Goal: Task Accomplishment & Management: Use online tool/utility

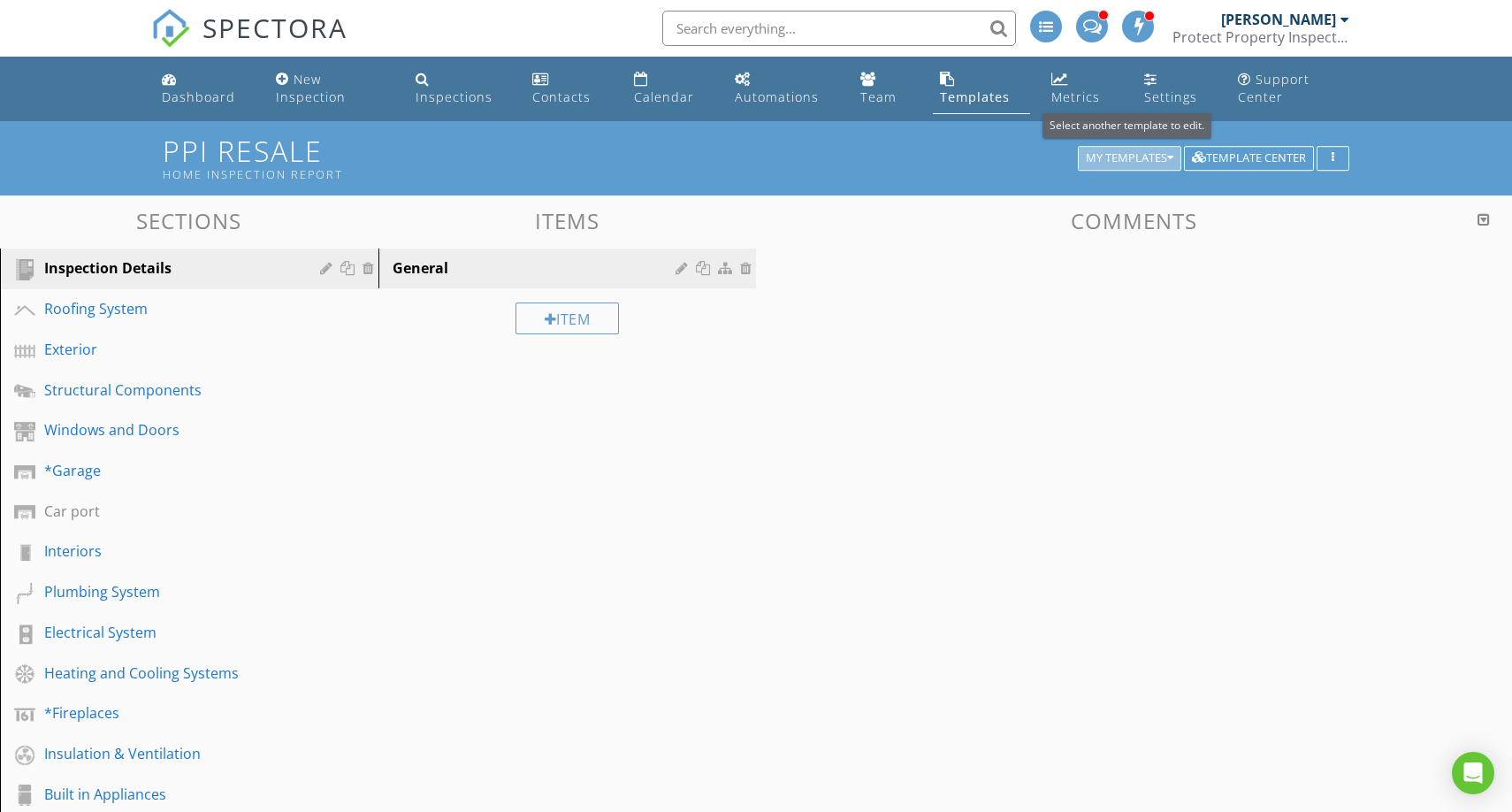
click at [1133, 155] on div "My Templates" at bounding box center [1129, 158] width 88 height 12
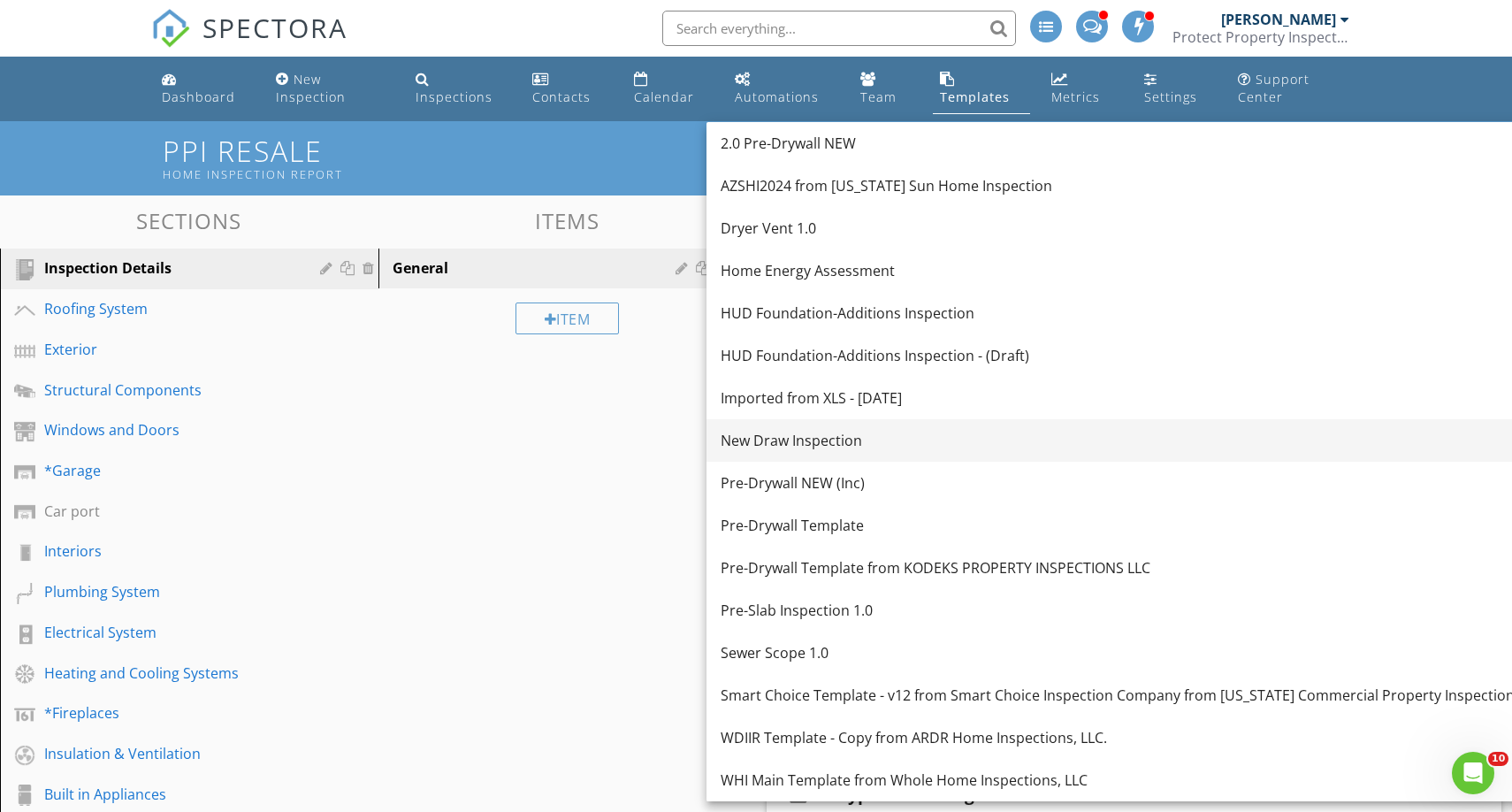
scroll to position [636, 0]
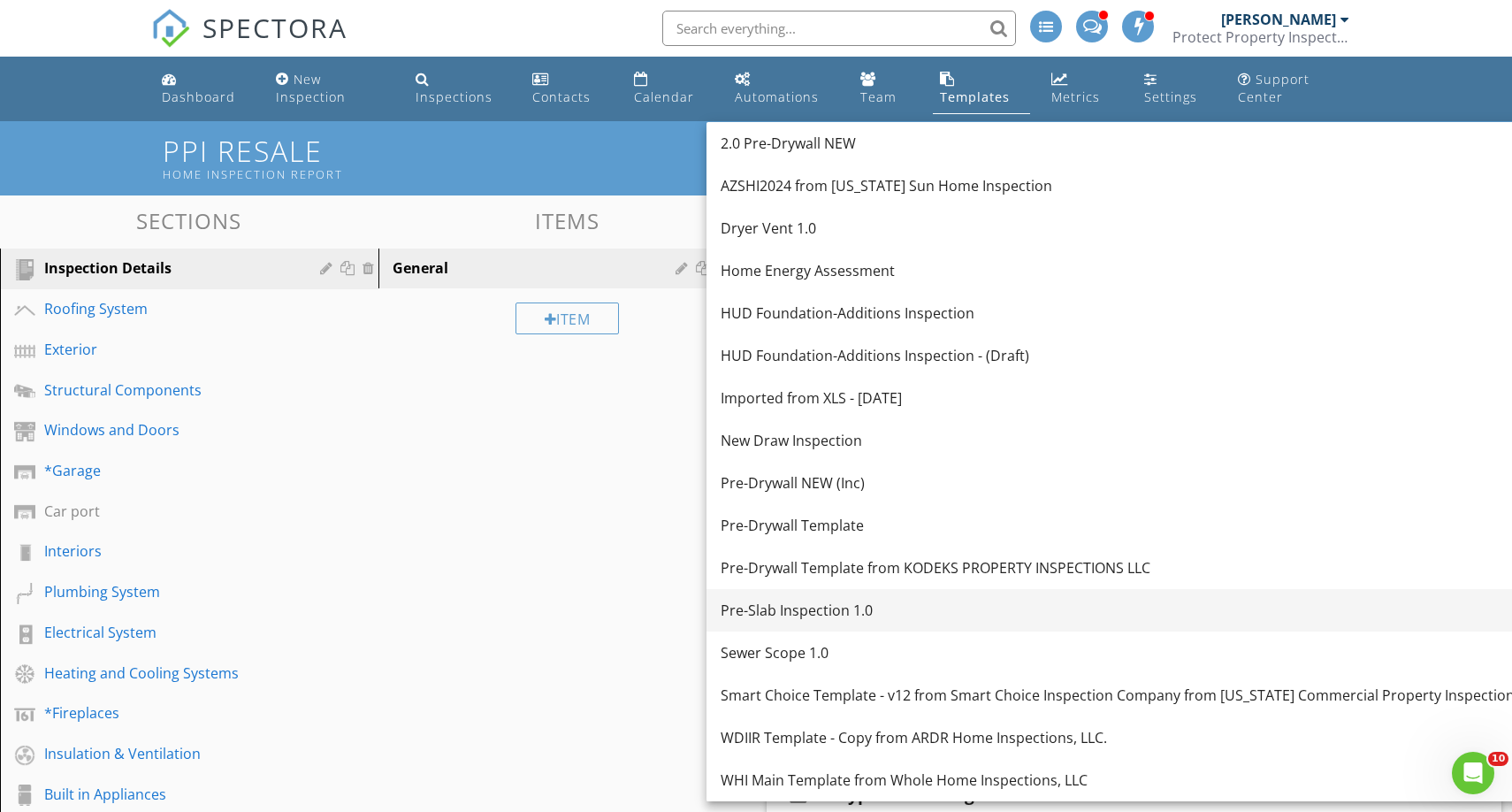
click at [810, 617] on div "Pre-Slab Inspection 1.0" at bounding box center [1120, 610] width 801 height 21
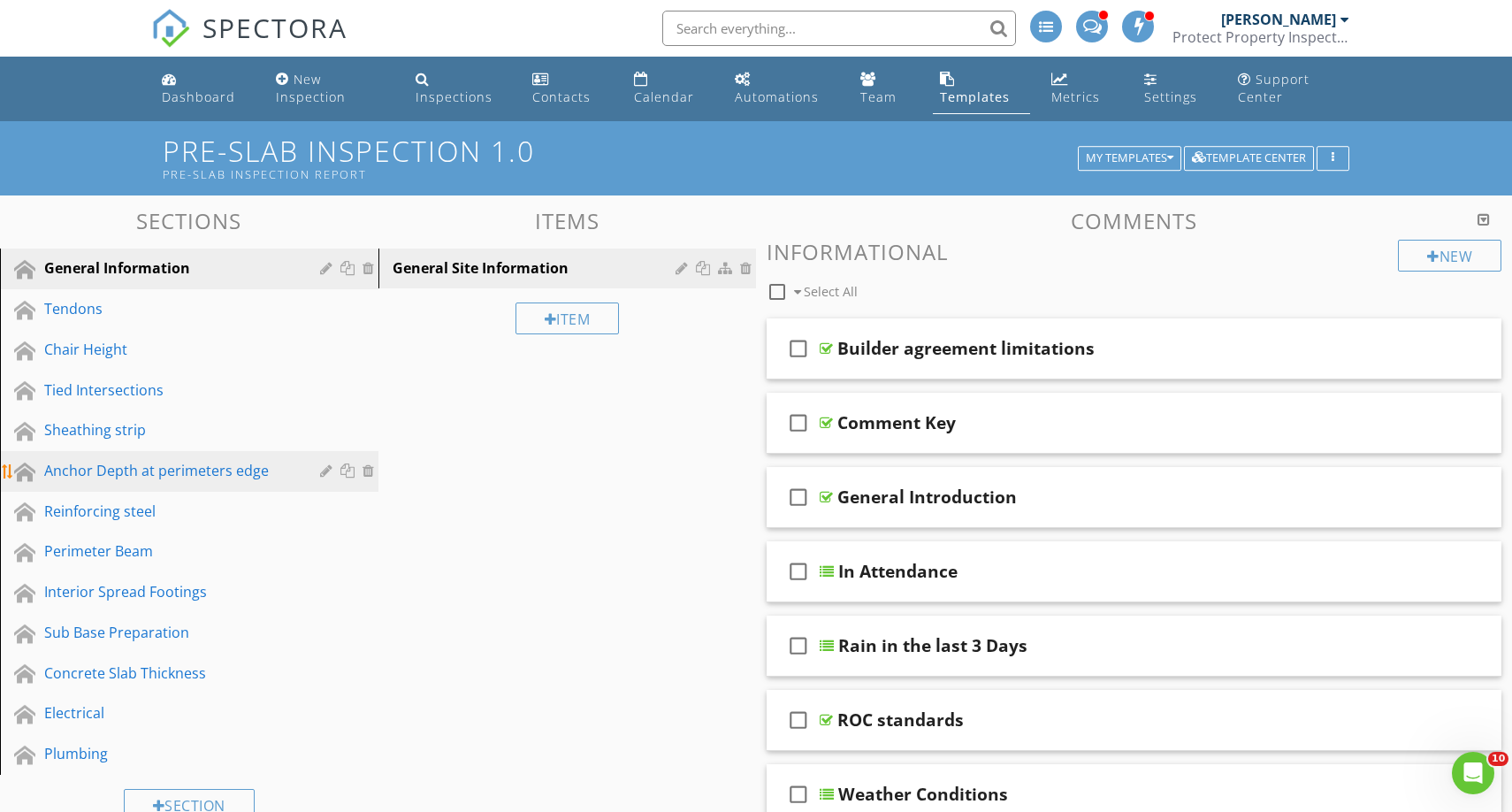
click at [163, 464] on div "Anchor Depth at perimeters edge" at bounding box center [169, 470] width 250 height 21
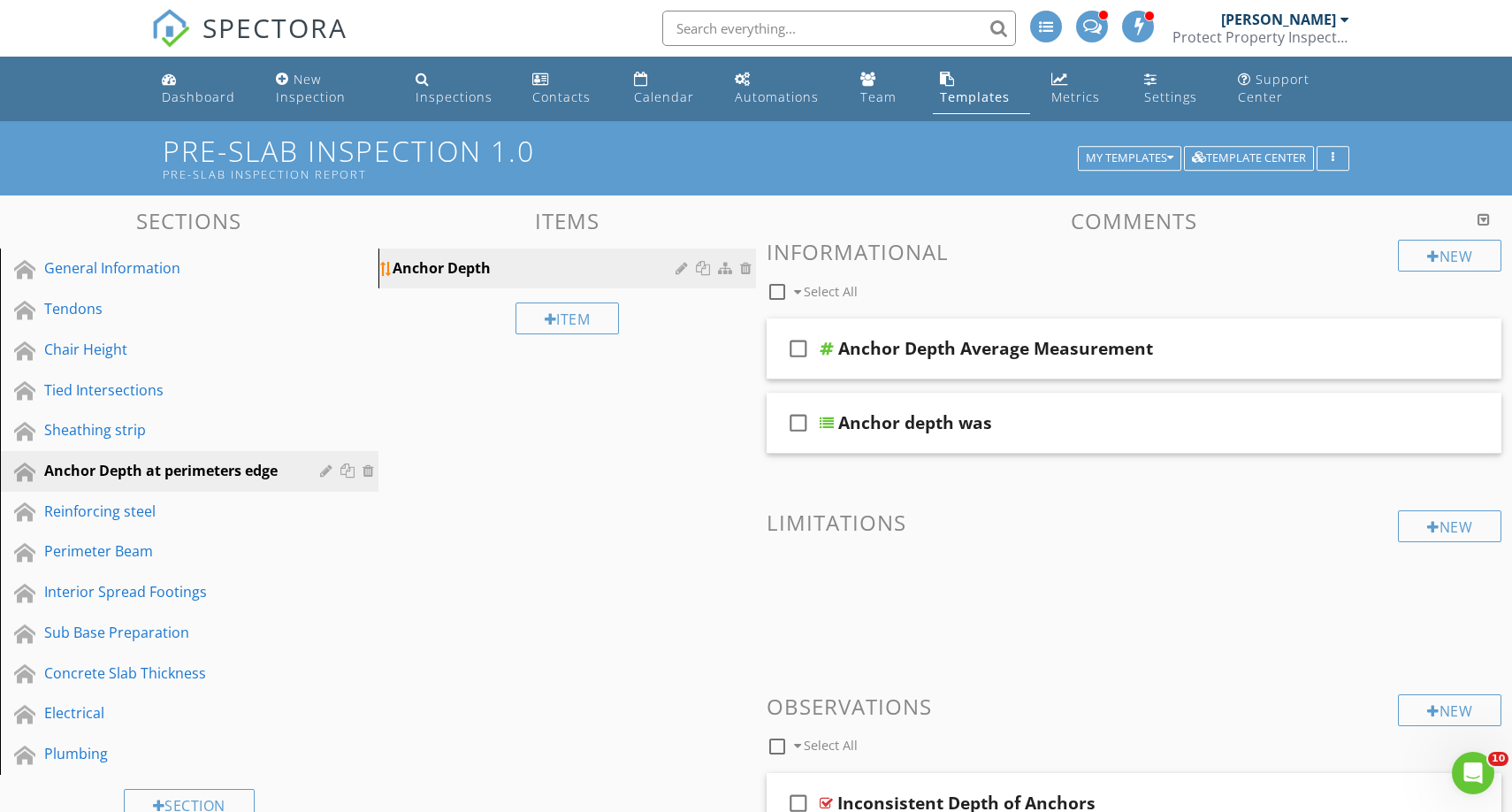
click at [686, 268] on div at bounding box center [684, 267] width 17 height 14
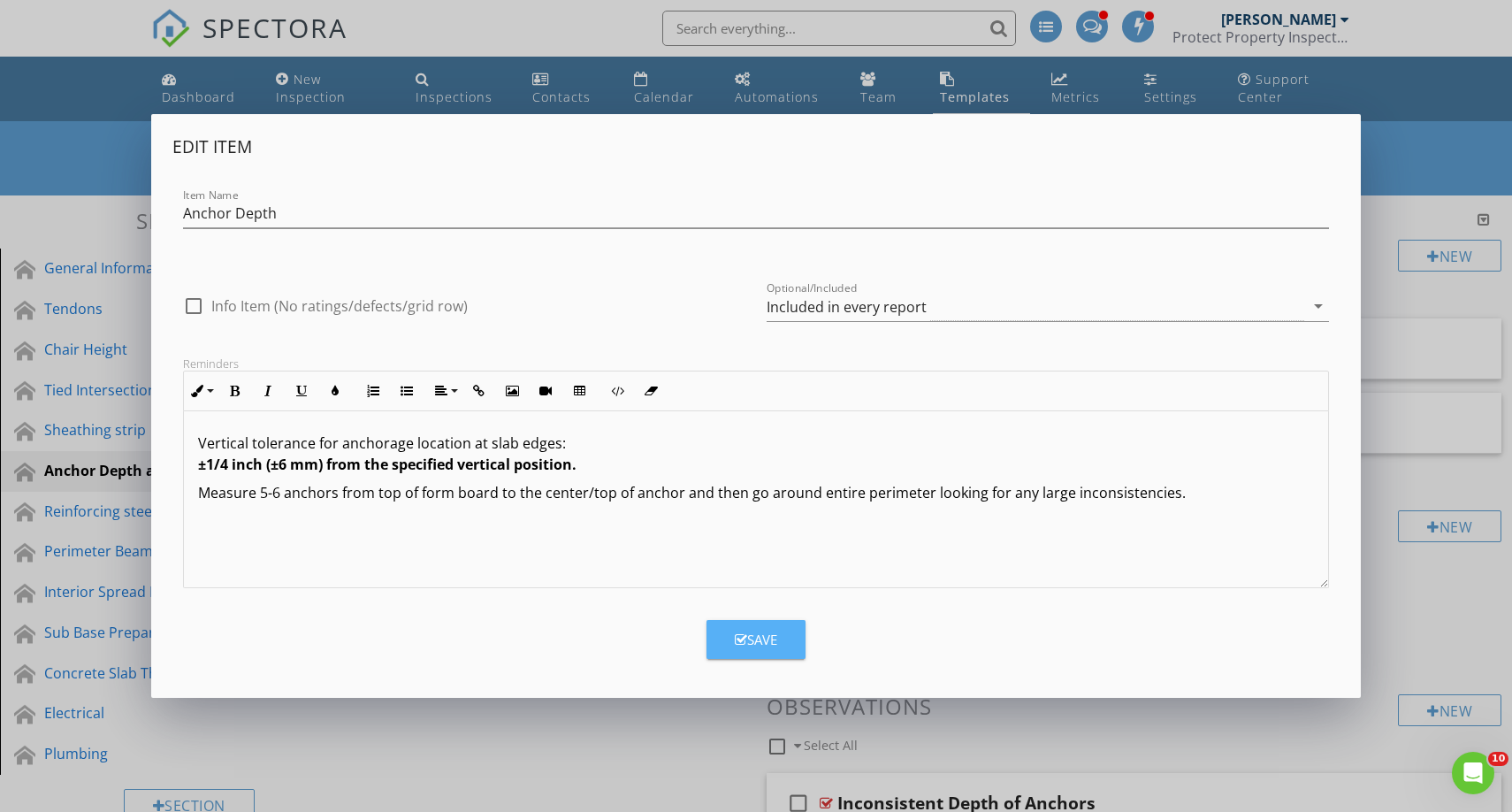
click at [743, 642] on icon "button" at bounding box center [740, 640] width 12 height 13
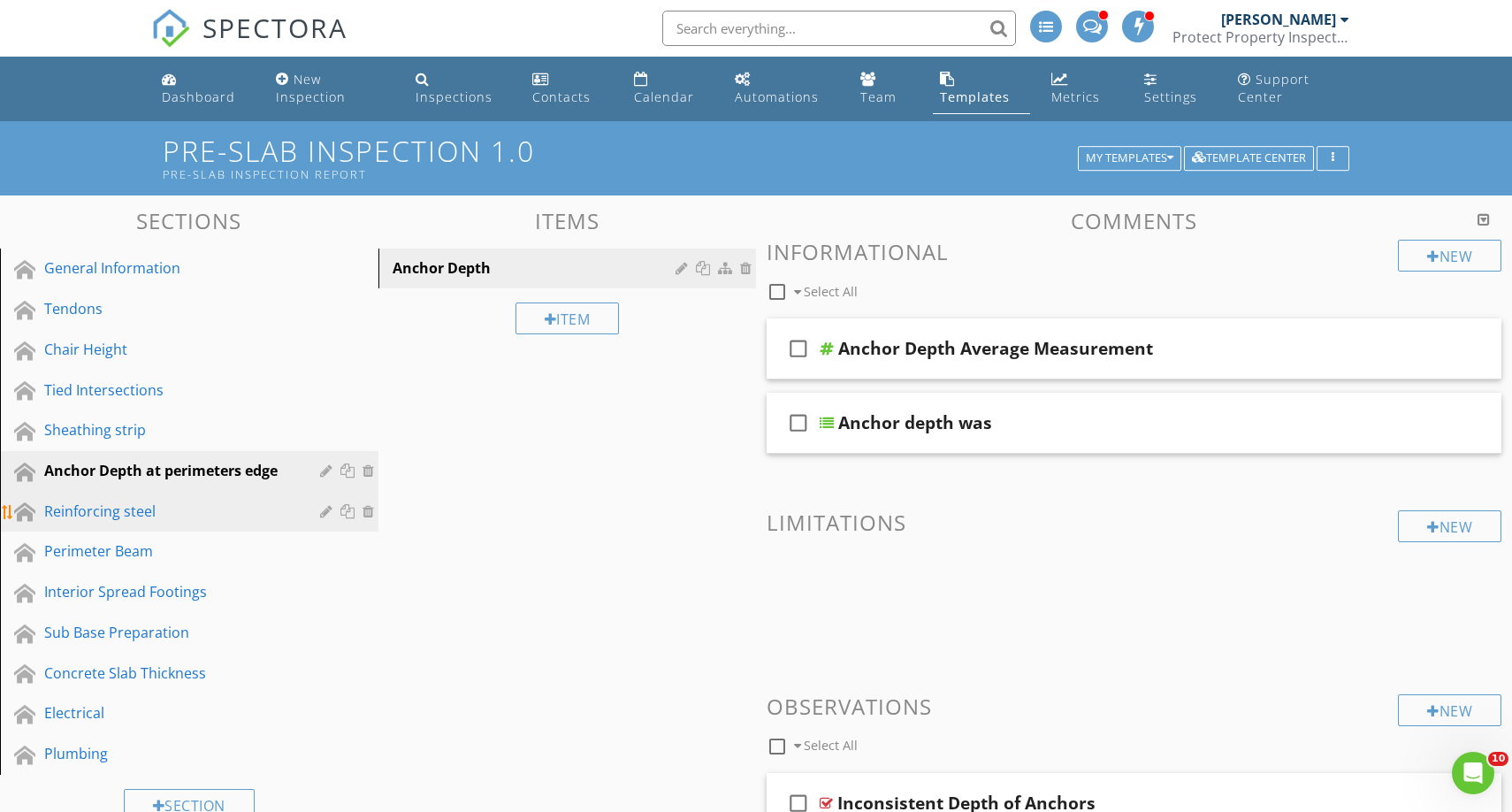
click at [193, 511] on div "Reinforcing steel" at bounding box center [169, 511] width 250 height 21
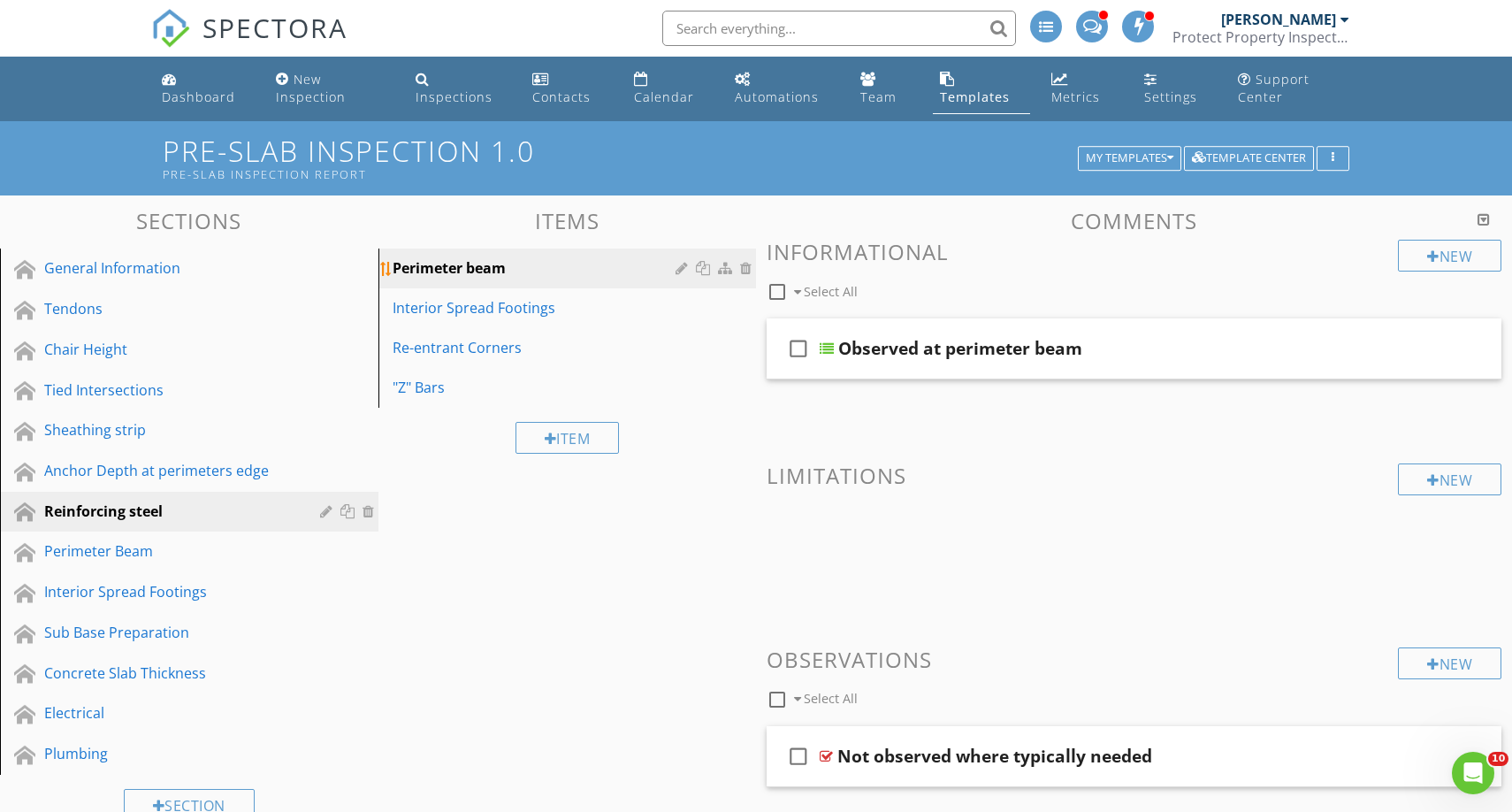
click at [684, 263] on div at bounding box center [684, 267] width 17 height 14
click at [413, 734] on div "Edit Item Item Name Perimeter beam check_box_outline_blank Info Item (No rating…" at bounding box center [756, 406] width 1512 height 812
click at [463, 313] on div "Interior Spread Footings" at bounding box center [537, 308] width 289 height 21
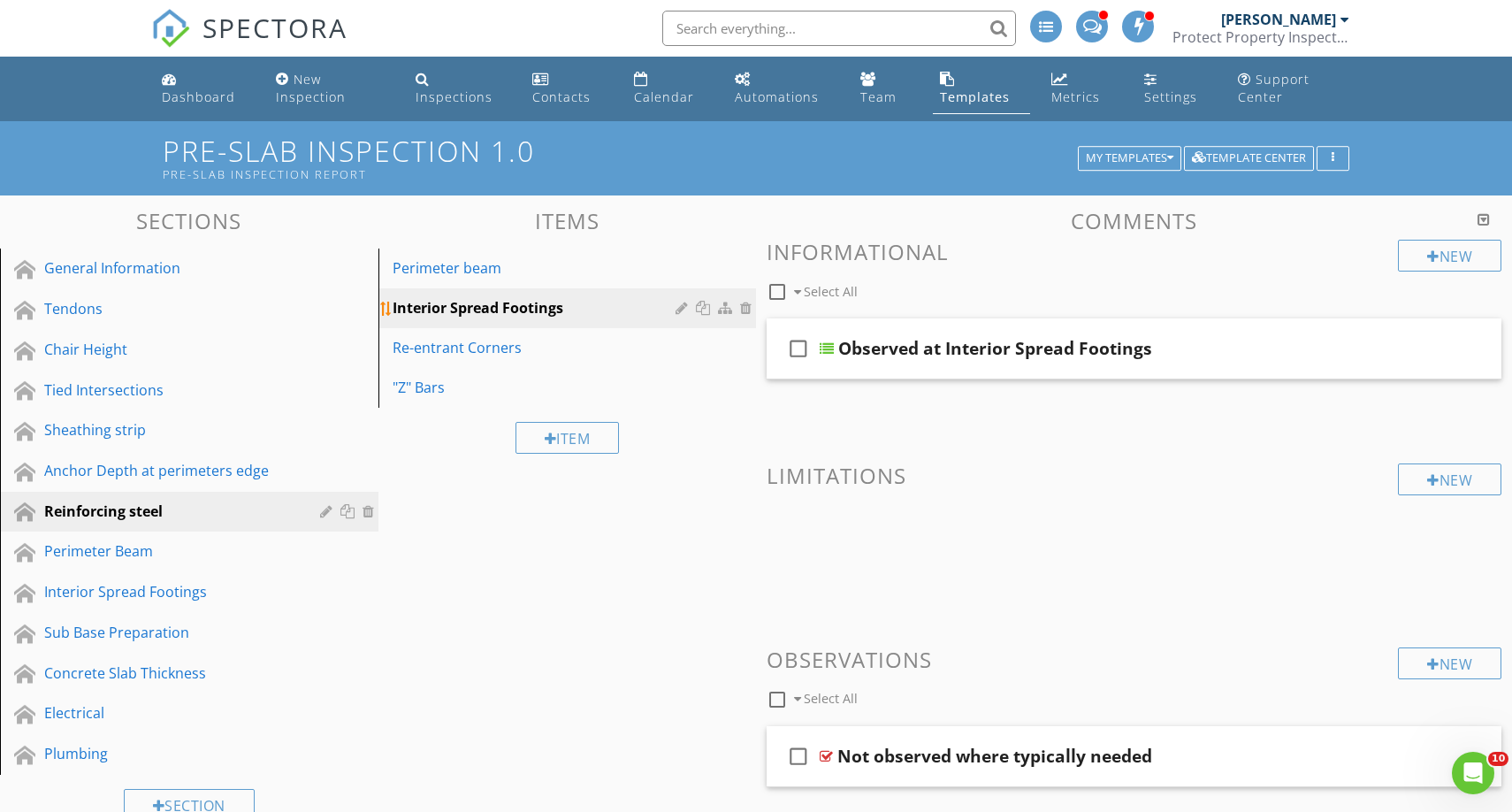
click at [685, 313] on div at bounding box center [684, 307] width 17 height 14
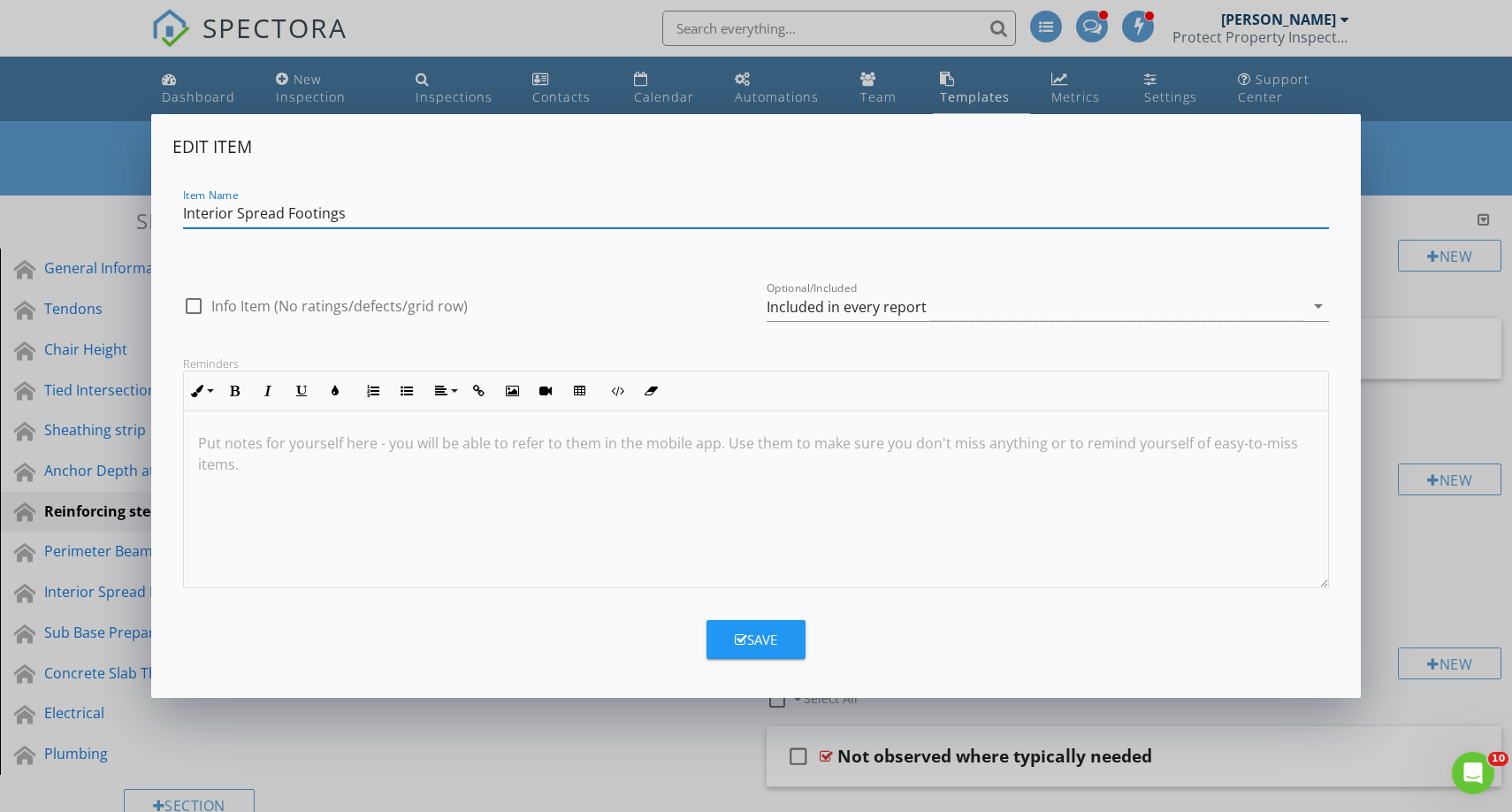
click at [436, 719] on div "Edit Item Item Name Interior Spread Footings check_box_outline_blank Info Item …" at bounding box center [756, 406] width 1512 height 812
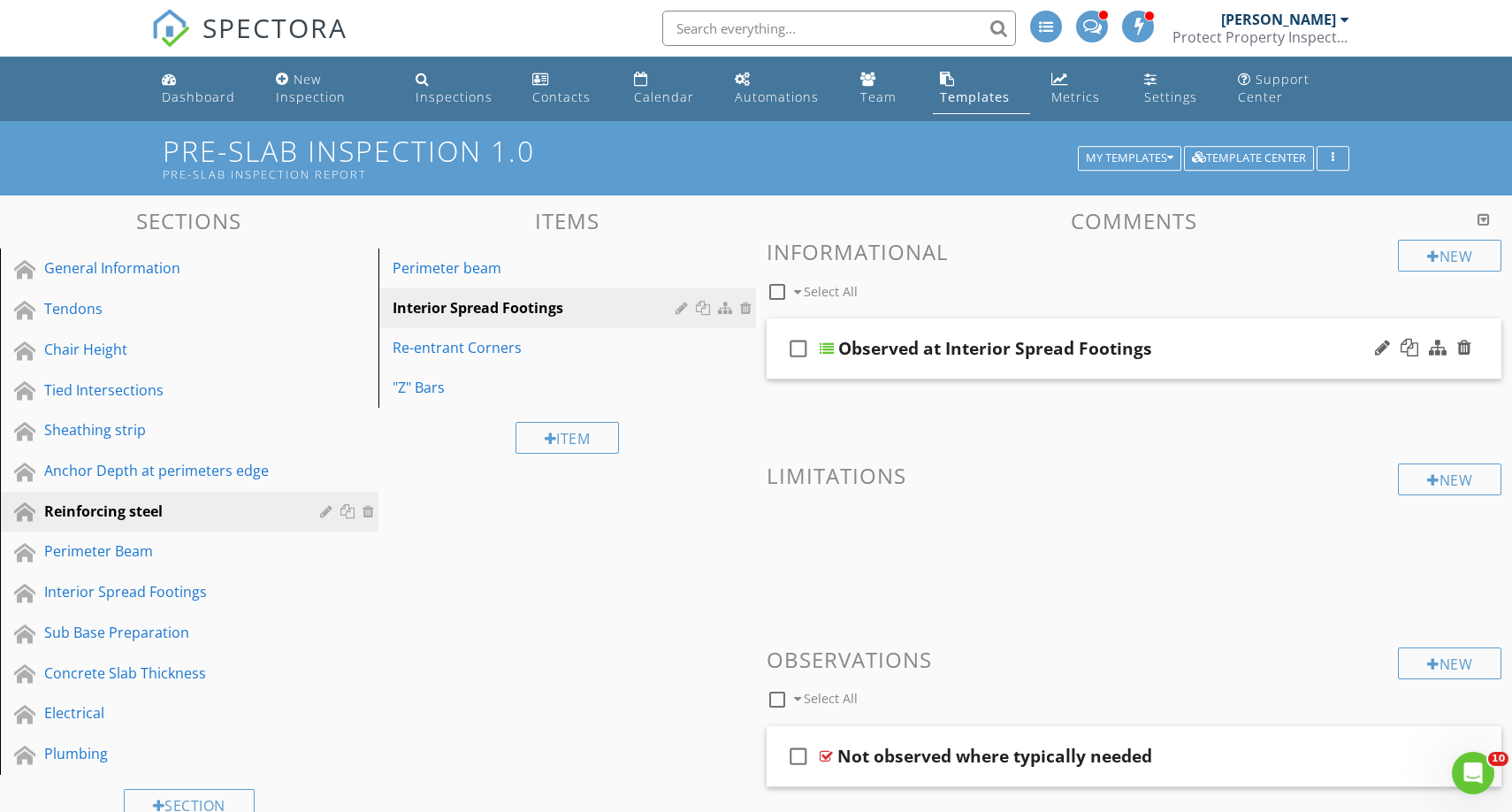
click at [1173, 369] on div "check_box_outline_blank Observed at Interior Spread Footings" at bounding box center [1134, 348] width 734 height 61
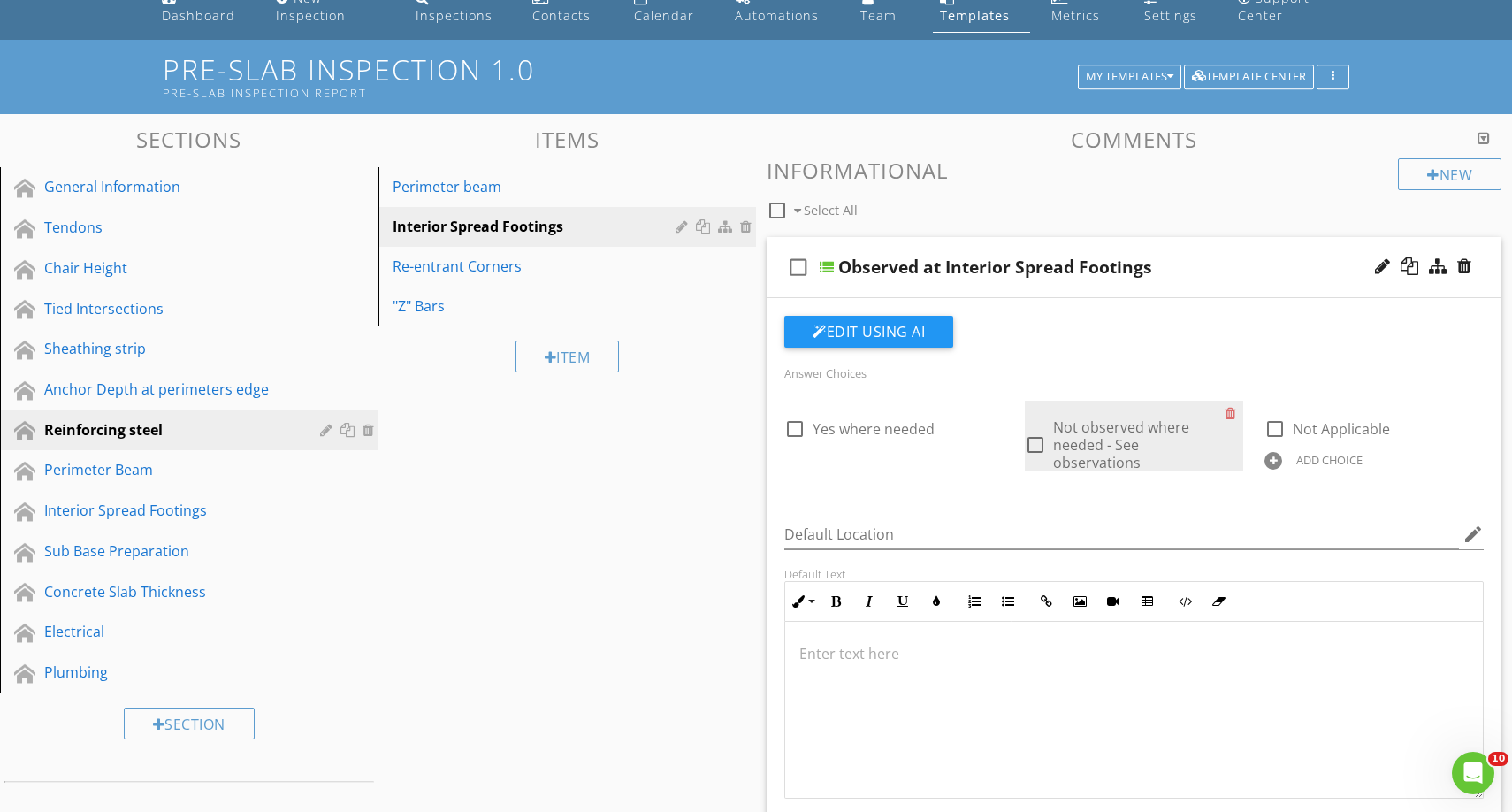
scroll to position [95, 0]
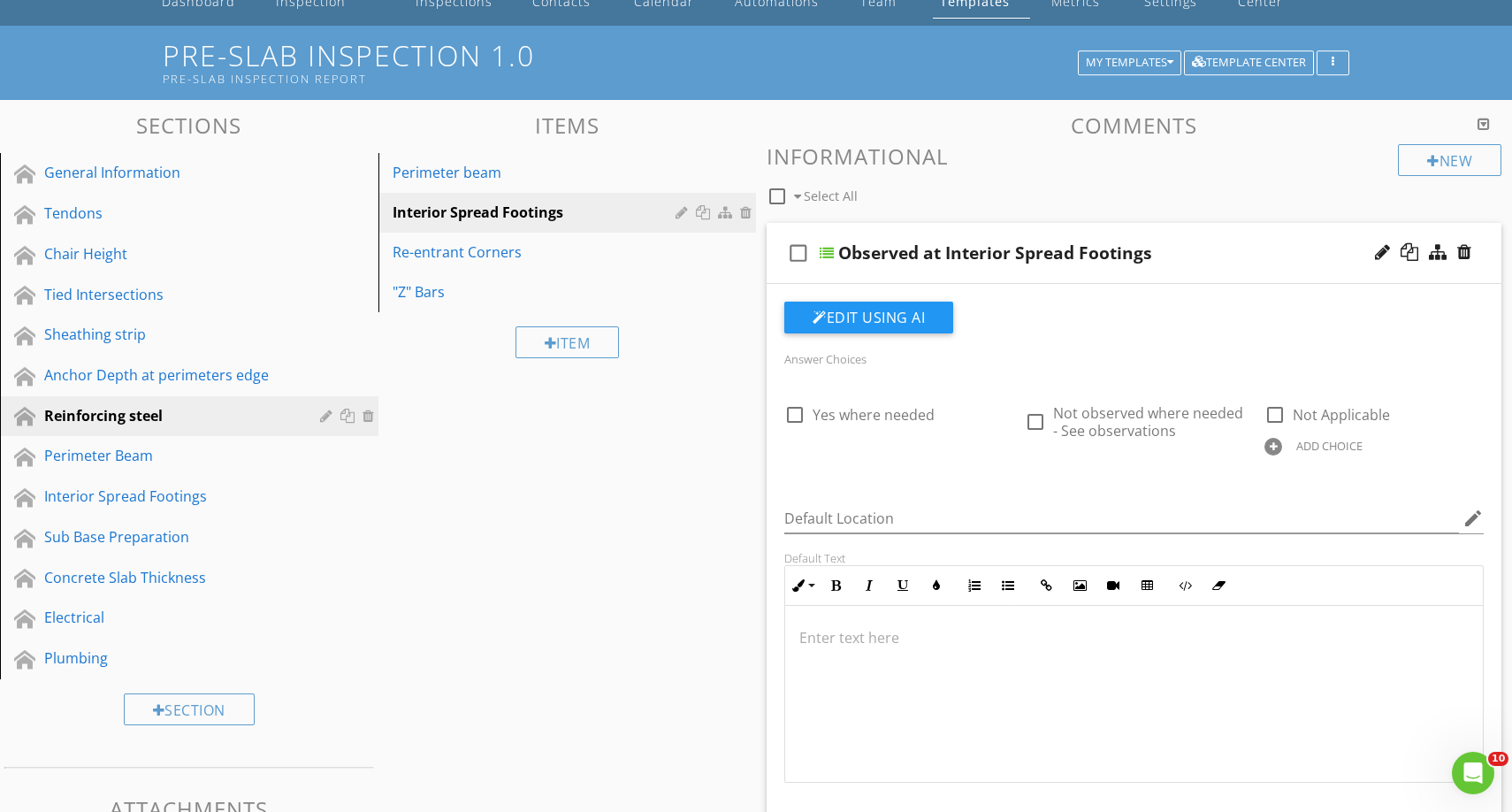
click at [1209, 269] on div "check_box_outline_blank Observed at Interior Spread Footings" at bounding box center [1134, 253] width 734 height 61
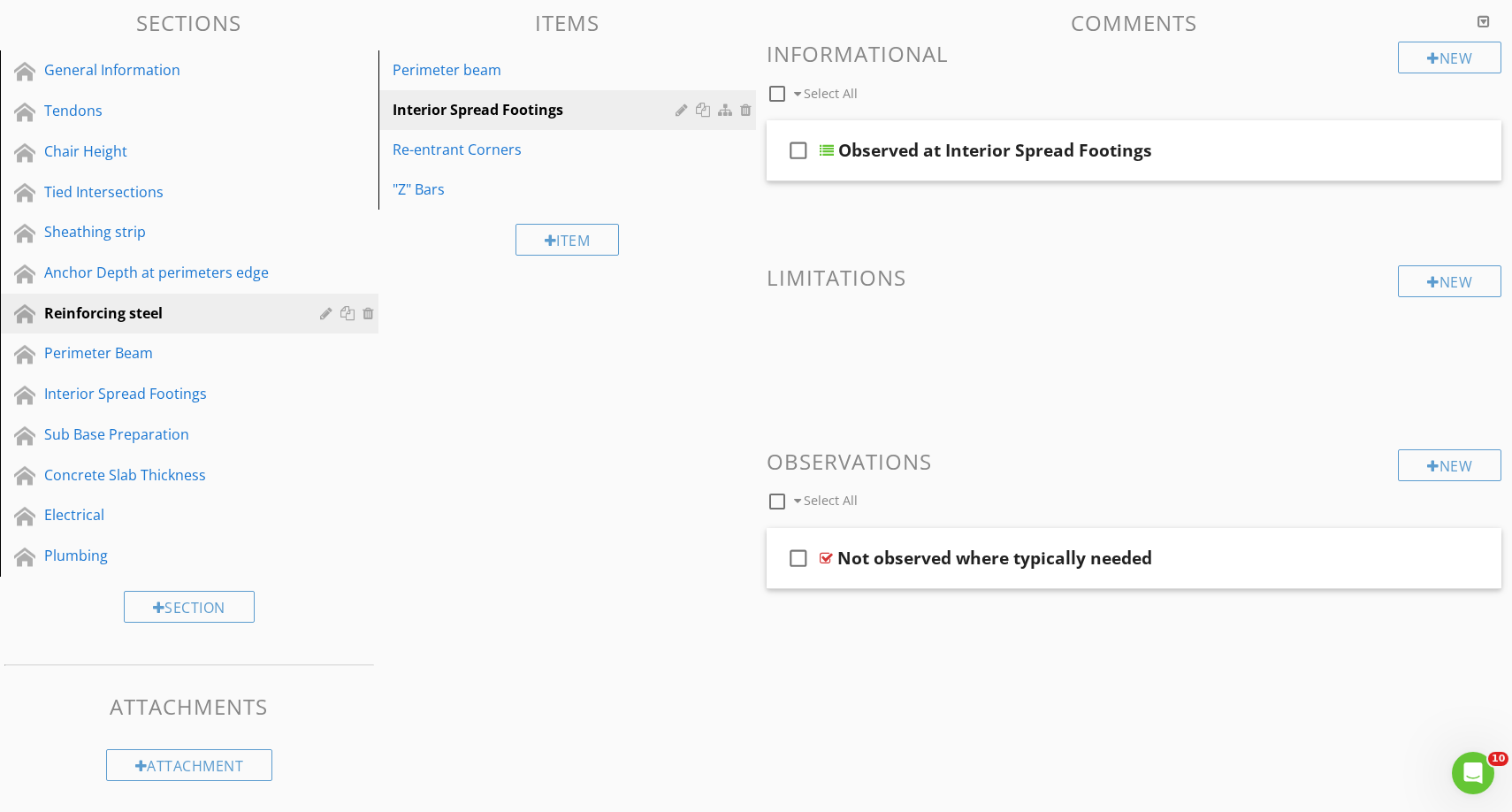
scroll to position [197, 0]
click at [270, 507] on div "Electrical" at bounding box center [169, 516] width 250 height 21
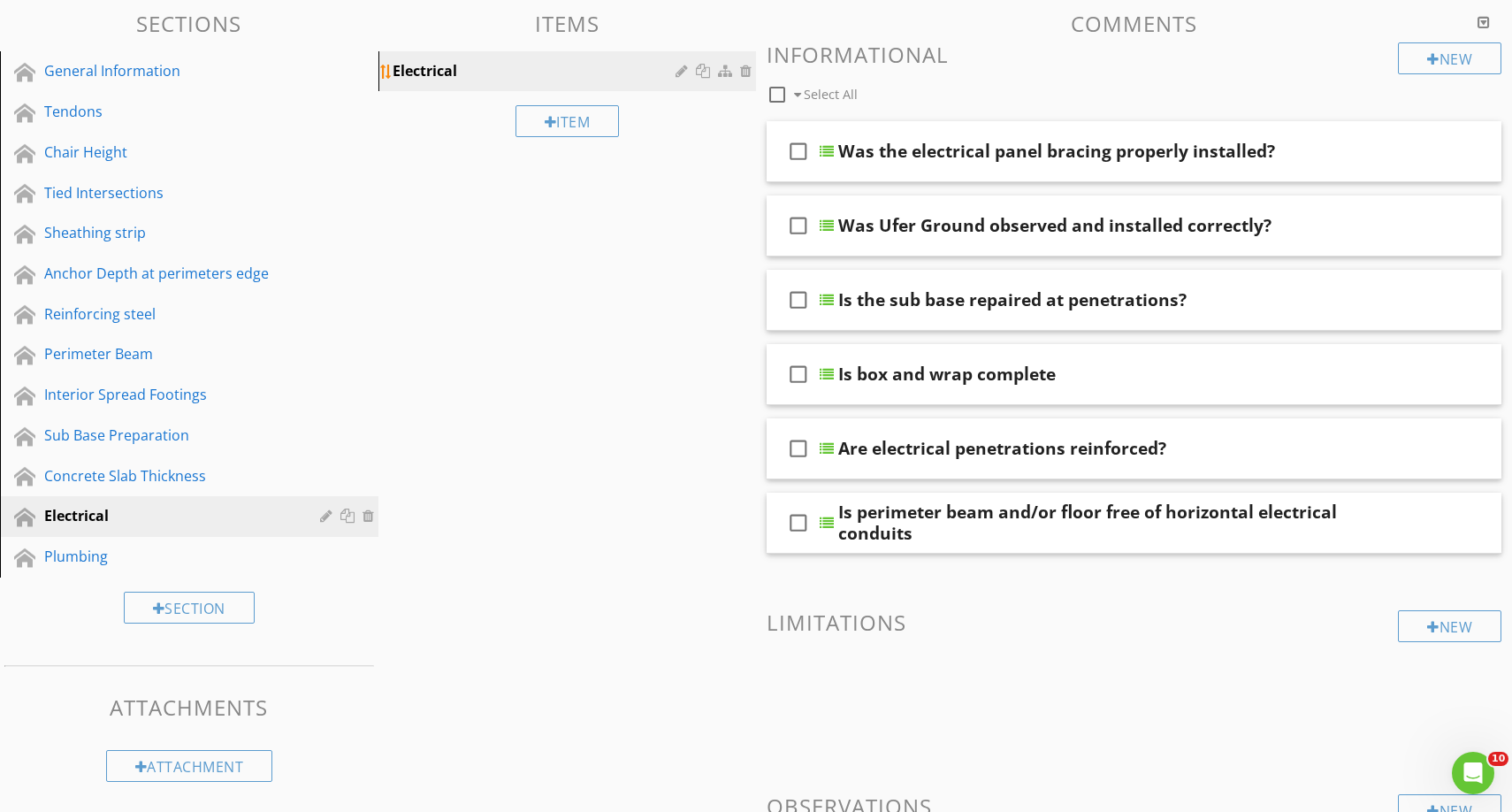
click at [682, 72] on div at bounding box center [684, 70] width 17 height 14
click at [466, 735] on div at bounding box center [756, 406] width 1512 height 812
click at [324, 515] on div at bounding box center [328, 516] width 17 height 14
click at [114, 558] on div at bounding box center [756, 406] width 1512 height 812
click at [114, 558] on div "Plumbing" at bounding box center [169, 556] width 250 height 21
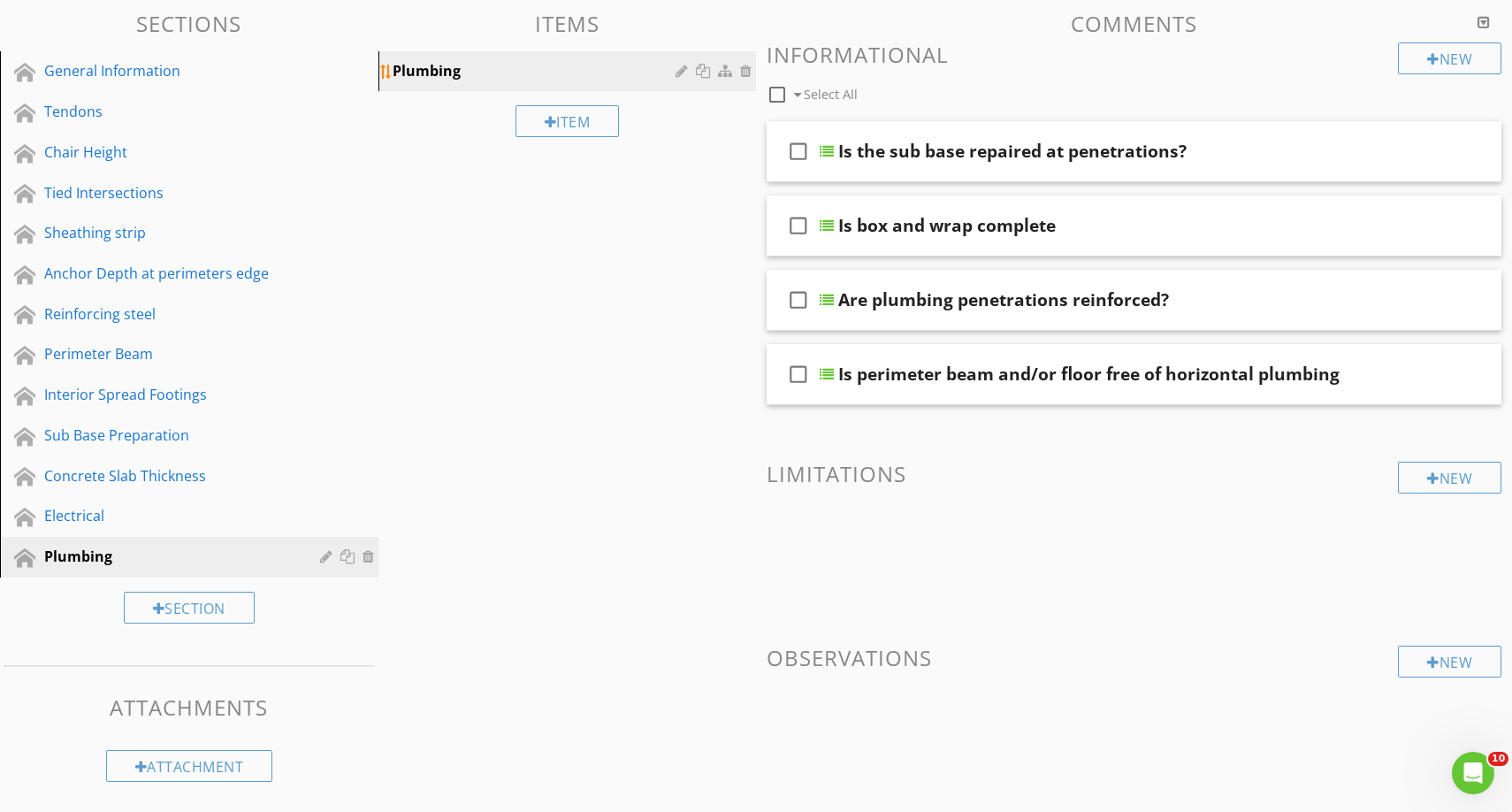
click at [674, 72] on div "Plumbing" at bounding box center [537, 71] width 289 height 21
click at [682, 68] on div at bounding box center [684, 70] width 17 height 14
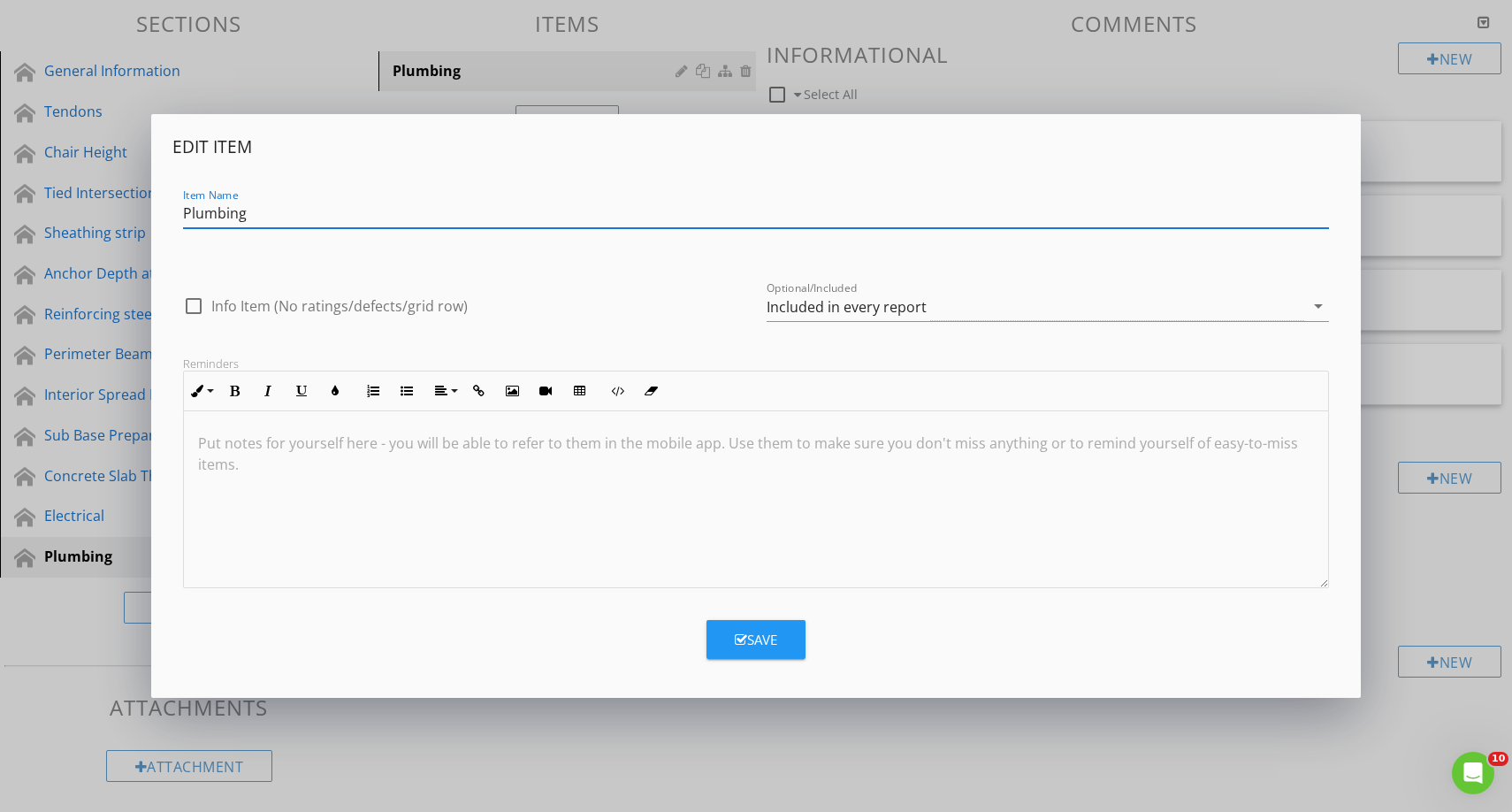
click at [410, 737] on div "Edit Item Item Name Plumbing check_box_outline_blank Info Item (No ratings/defe…" at bounding box center [756, 406] width 1512 height 812
